Goal: Communication & Community: Connect with others

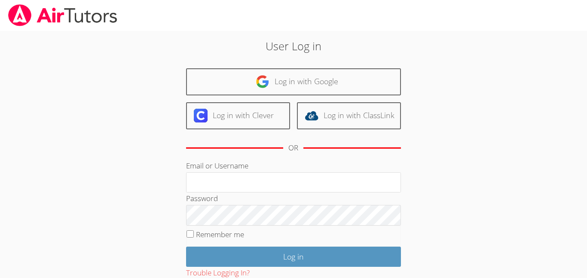
scroll to position [58, 0]
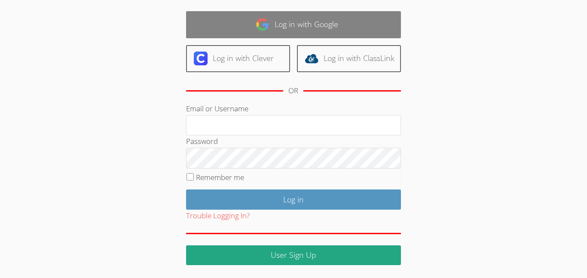
click at [327, 18] on link "Log in with Google" at bounding box center [293, 24] width 215 height 27
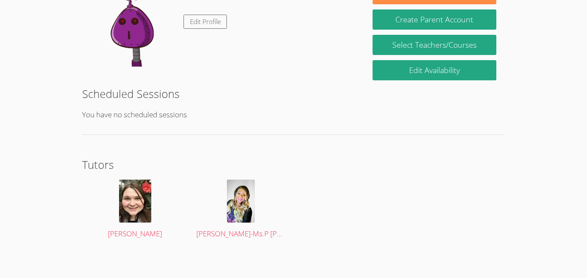
scroll to position [160, 0]
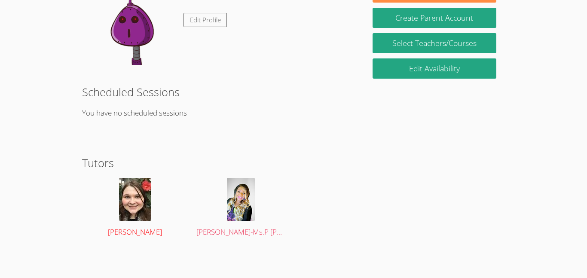
click at [141, 202] on img at bounding box center [135, 199] width 32 height 43
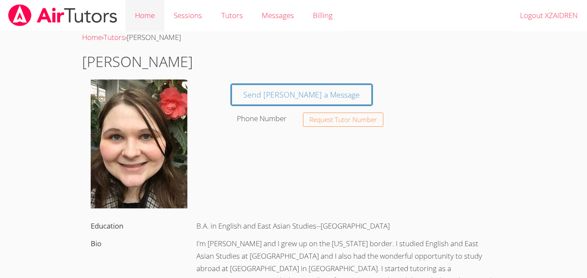
click at [137, 17] on link "Home" at bounding box center [145, 15] width 39 height 31
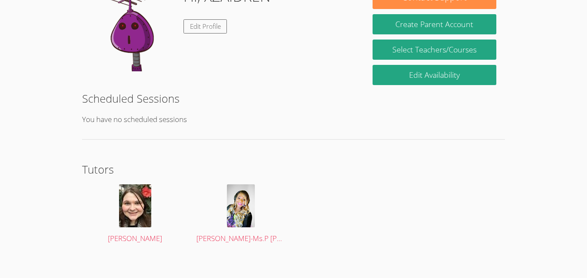
scroll to position [131, 0]
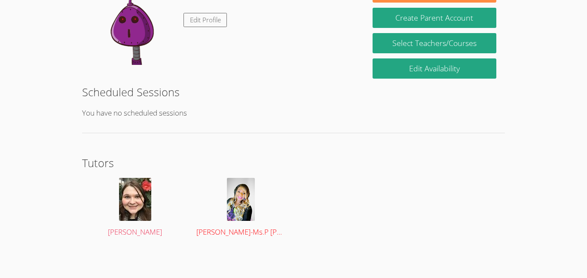
click at [243, 186] on img at bounding box center [241, 199] width 28 height 43
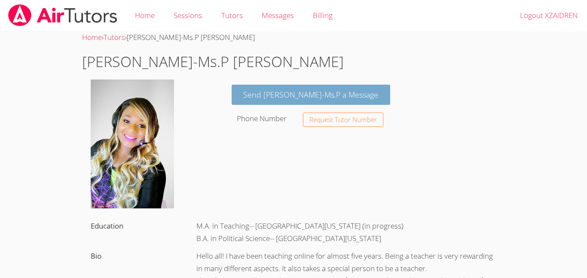
click at [267, 96] on link "Send [PERSON_NAME]-Ms.P a Message" at bounding box center [311, 95] width 159 height 20
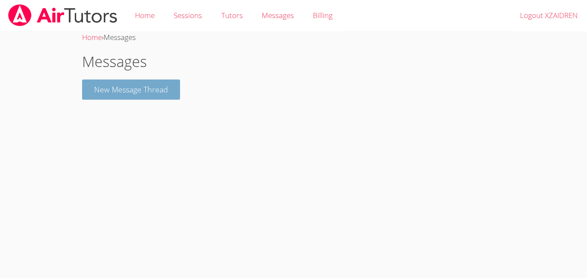
click at [134, 87] on button "New Message Thread" at bounding box center [131, 90] width 98 height 20
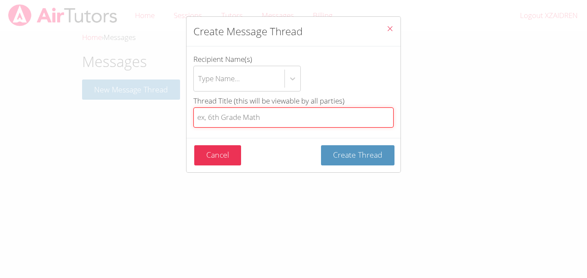
click at [240, 123] on input "Thread Title (this will be viewable by all parties)" at bounding box center [294, 118] width 200 height 20
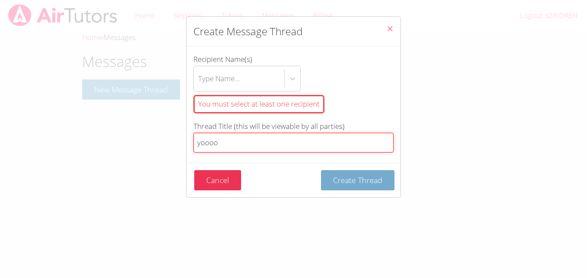
type input "yoooo"
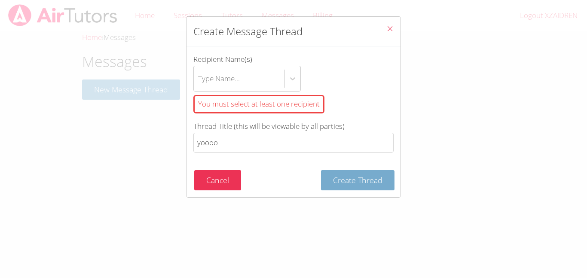
click at [375, 179] on span "Create Thread" at bounding box center [357, 180] width 49 height 10
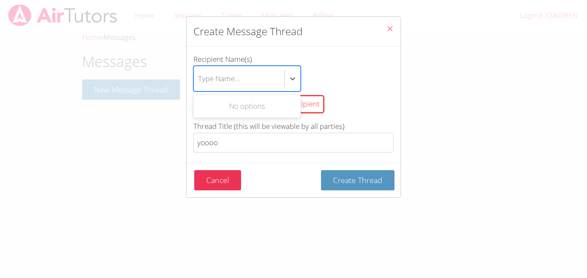
click at [276, 106] on div "No options" at bounding box center [248, 106] width 108 height 19
type input "cvvc"
click at [356, 183] on span "Create Thread" at bounding box center [357, 180] width 49 height 10
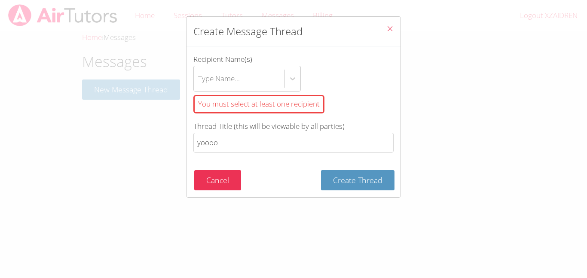
click at [387, 28] on icon "Close" at bounding box center [390, 28] width 7 height 7
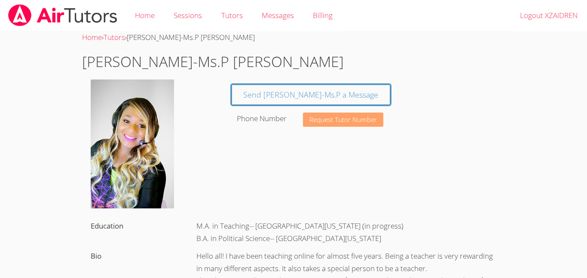
click at [344, 123] on span "Request Tutor Number" at bounding box center [344, 120] width 68 height 6
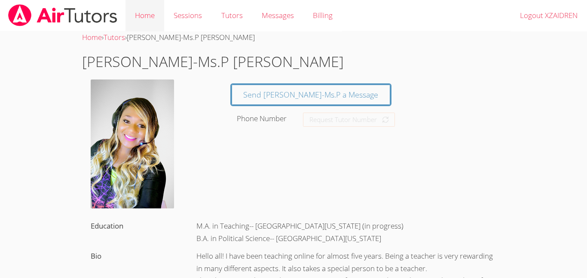
click at [153, 7] on link "Home" at bounding box center [145, 15] width 39 height 31
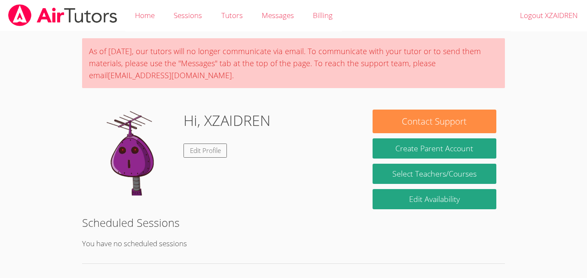
scroll to position [131, 0]
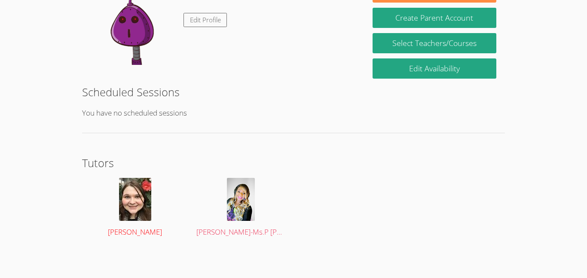
click at [120, 205] on img at bounding box center [135, 199] width 32 height 43
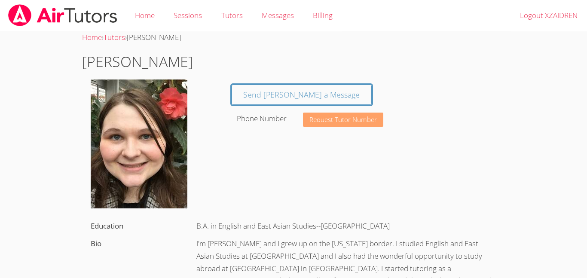
click at [309, 117] on button "Request Tutor Number" at bounding box center [343, 120] width 80 height 14
click at [313, 119] on span "Request Tutor Number" at bounding box center [344, 120] width 68 height 6
click at [313, 121] on span "Request Tutor Number" at bounding box center [344, 120] width 68 height 6
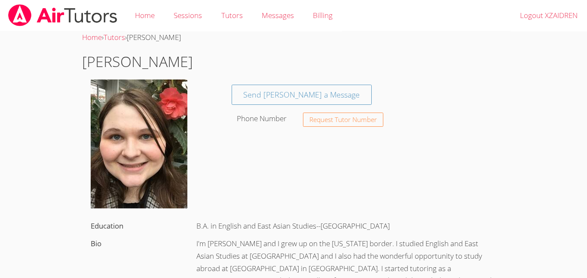
click at [276, 101] on link "Send [PERSON_NAME] a Message" at bounding box center [302, 95] width 141 height 20
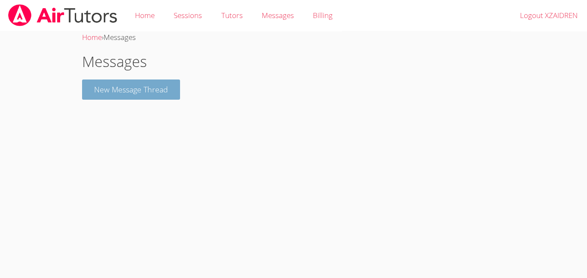
click at [166, 92] on button "New Message Thread" at bounding box center [131, 90] width 98 height 20
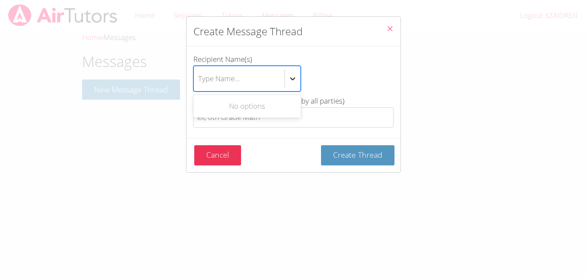
click at [289, 80] on icon "btn solid blue btn-info" at bounding box center [293, 78] width 9 height 9
click at [199, 80] on input "Recipient Name(s) Use Up and Down to choose options, press Enter to select the …" at bounding box center [198, 79] width 1 height 20
click at [254, 103] on div "No options" at bounding box center [248, 106] width 108 height 19
type input "gecko"
click at [293, 146] on div "Cancel Create Thread" at bounding box center [294, 155] width 200 height 20
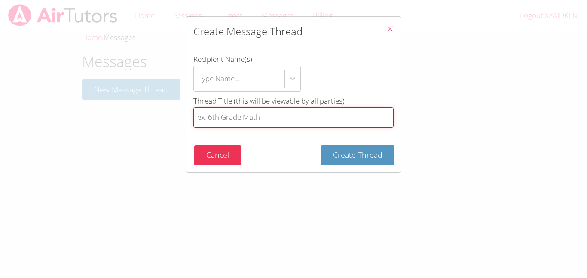
click at [322, 117] on input "Thread Title (this will be viewable by all parties)" at bounding box center [294, 118] width 200 height 20
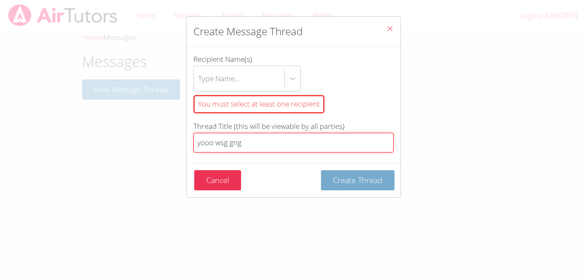
type input "yooo wsg gng"
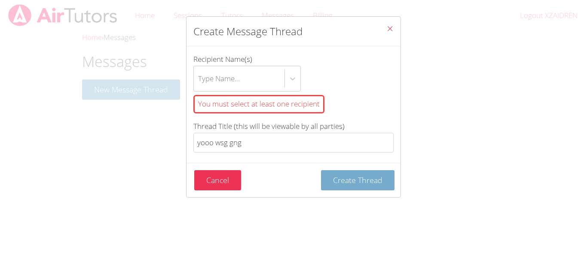
click at [364, 175] on span "Create Thread" at bounding box center [357, 180] width 49 height 10
click at [276, 83] on div "Type Name..." at bounding box center [239, 78] width 91 height 25
click at [199, 83] on input "Recipient Name(s) Type Name... You must select at least one recipient" at bounding box center [198, 79] width 1 height 20
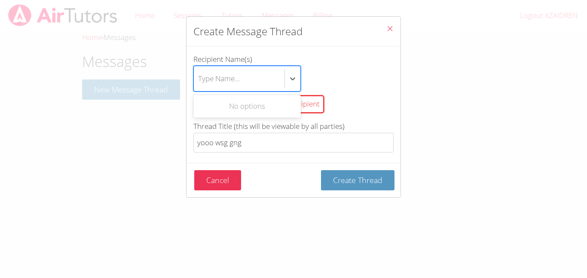
click at [269, 101] on div "No options" at bounding box center [248, 106] width 108 height 19
click at [389, 30] on icon "Close" at bounding box center [390, 28] width 7 height 7
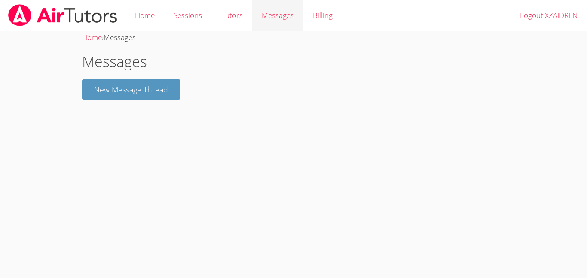
click at [281, 21] on div "Messages" at bounding box center [278, 15] width 32 height 12
click at [235, 21] on link "Tutors" at bounding box center [232, 15] width 40 height 31
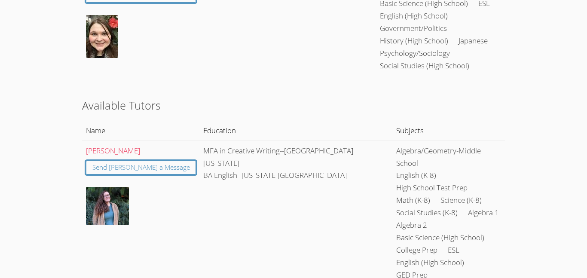
scroll to position [1042, 0]
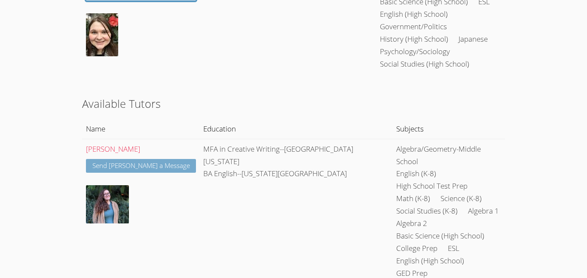
click at [150, 159] on link "Send [PERSON_NAME] a Message" at bounding box center [141, 166] width 111 height 14
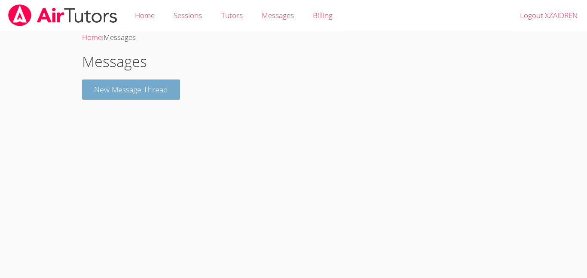
click at [133, 88] on button "New Message Thread" at bounding box center [131, 90] width 98 height 20
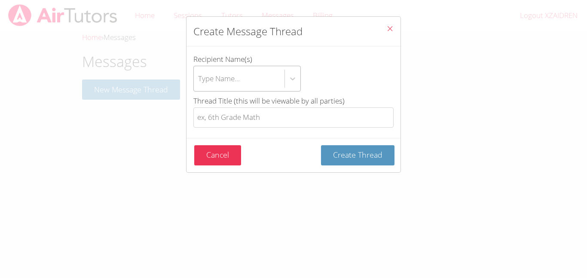
click at [243, 84] on div "Type Name..." at bounding box center [239, 78] width 91 height 25
click at [199, 84] on input "Recipient Name(s) Type Name..." at bounding box center [198, 79] width 1 height 20
click at [263, 129] on div "Thread Title (this will be viewable by all parties)" at bounding box center [294, 112] width 200 height 34
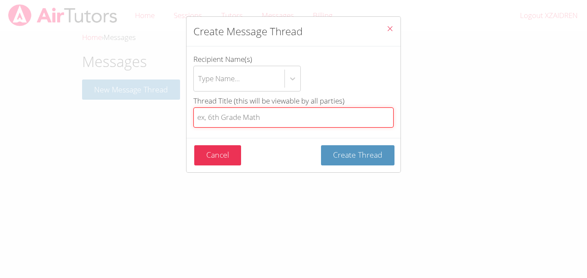
click at [257, 118] on input "Thread Title (this will be viewable by all parties)" at bounding box center [294, 118] width 200 height 20
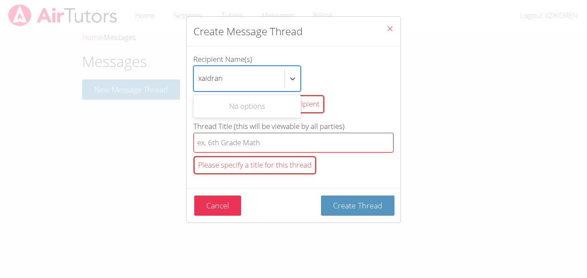
type input "xaidran"
click at [227, 144] on input "Thread Title (this will be viewable by all parties) Please specify a title for …" at bounding box center [294, 143] width 200 height 20
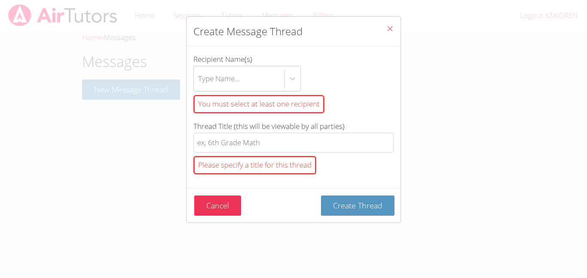
click at [389, 28] on icon "Close" at bounding box center [390, 28] width 7 height 7
